Goal: Task Accomplishment & Management: Use online tool/utility

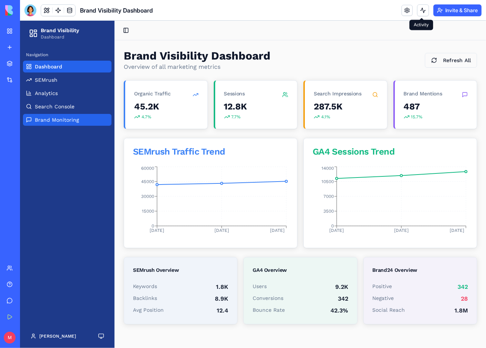
click at [76, 123] on link "Brand Monitoring" at bounding box center [67, 120] width 88 height 12
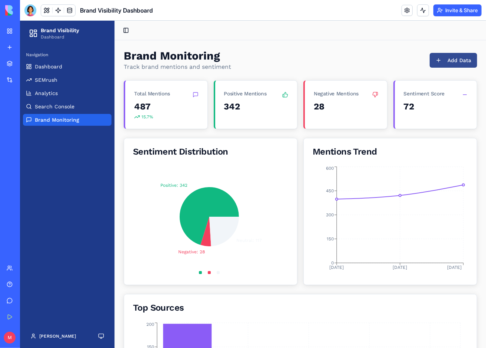
click at [445, 60] on button "Add Data" at bounding box center [452, 60] width 47 height 15
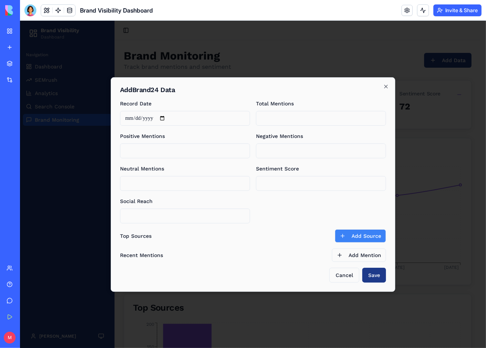
click at [347, 238] on button "Add Source" at bounding box center [359, 235] width 51 height 13
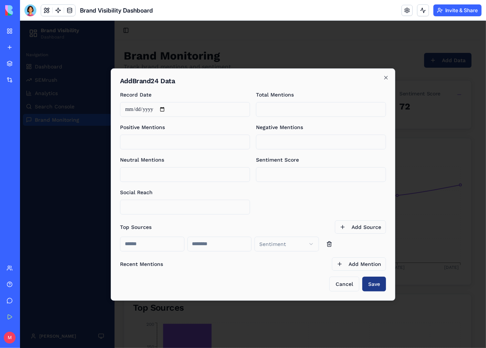
click at [160, 242] on input at bounding box center [152, 244] width 64 height 15
click at [466, 109] on div at bounding box center [253, 184] width 466 height 328
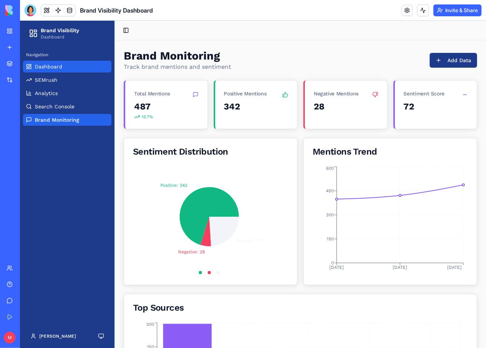
click at [61, 67] on link "Dashboard" at bounding box center [67, 66] width 88 height 12
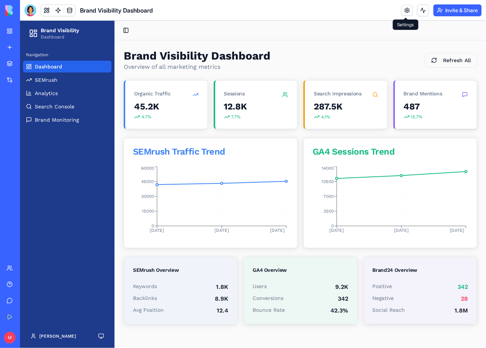
click at [416, 112] on div "487 15.7 %" at bounding box center [435, 114] width 82 height 28
